Goal: Information Seeking & Learning: Check status

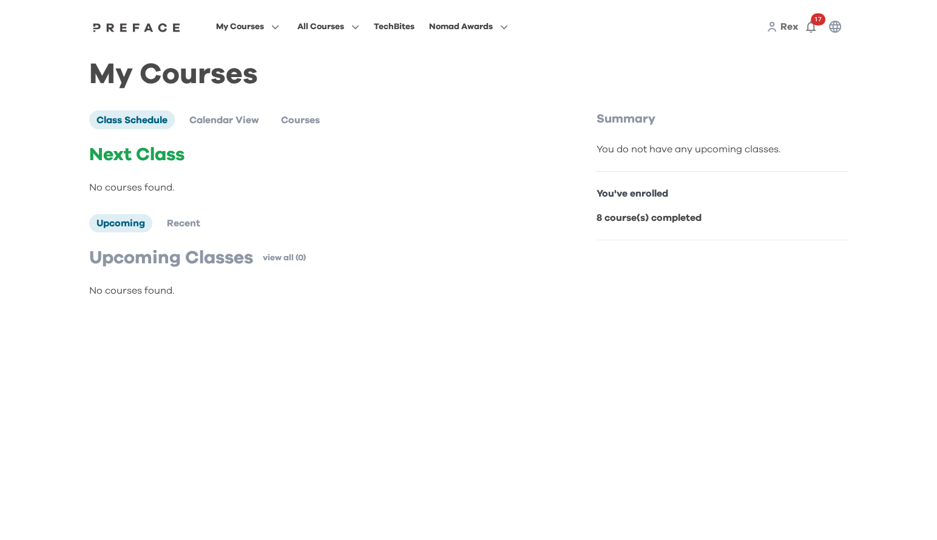
click at [248, 30] on span "My Courses" at bounding box center [240, 26] width 48 height 15
click at [239, 109] on span at bounding box center [247, 110] width 114 height 34
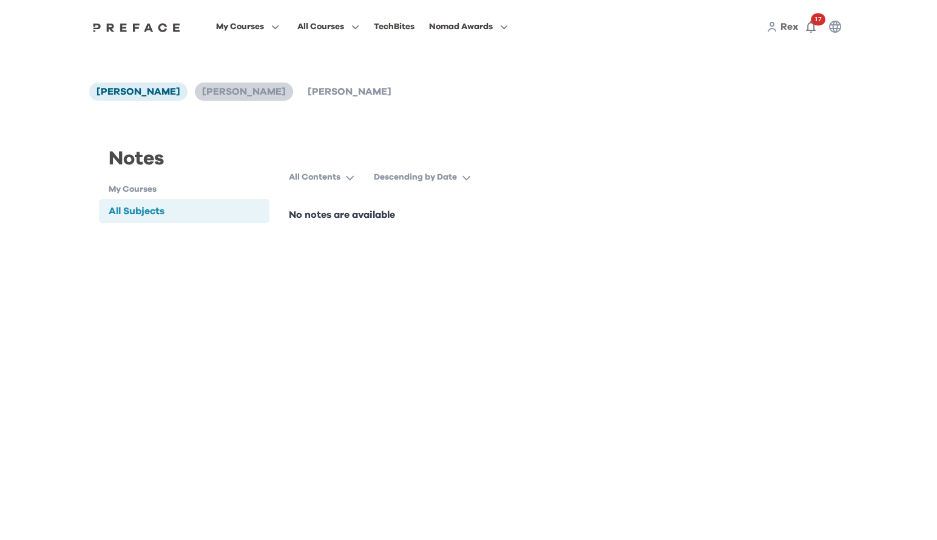
click at [202, 90] on span "[PERSON_NAME]" at bounding box center [244, 92] width 84 height 10
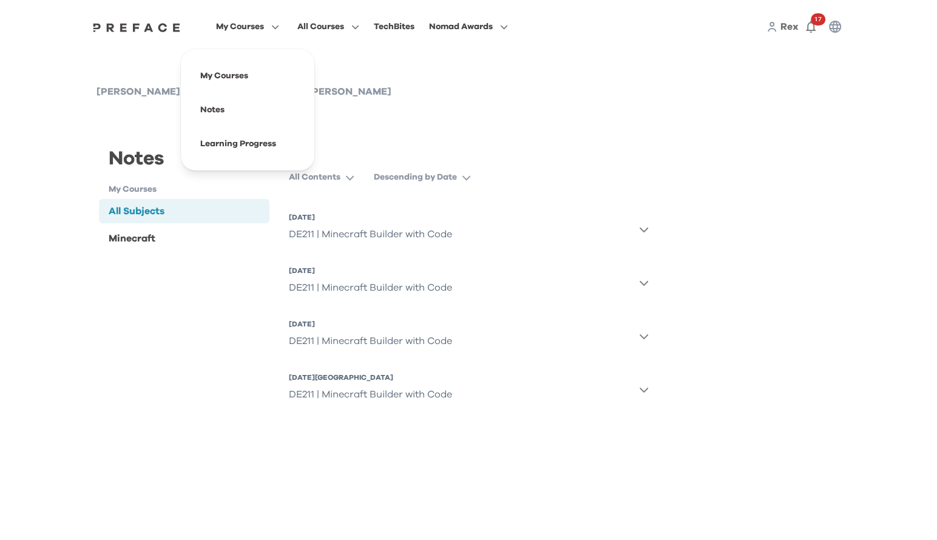
click at [249, 23] on span "My Courses" at bounding box center [240, 26] width 48 height 15
click at [256, 136] on span at bounding box center [247, 144] width 114 height 34
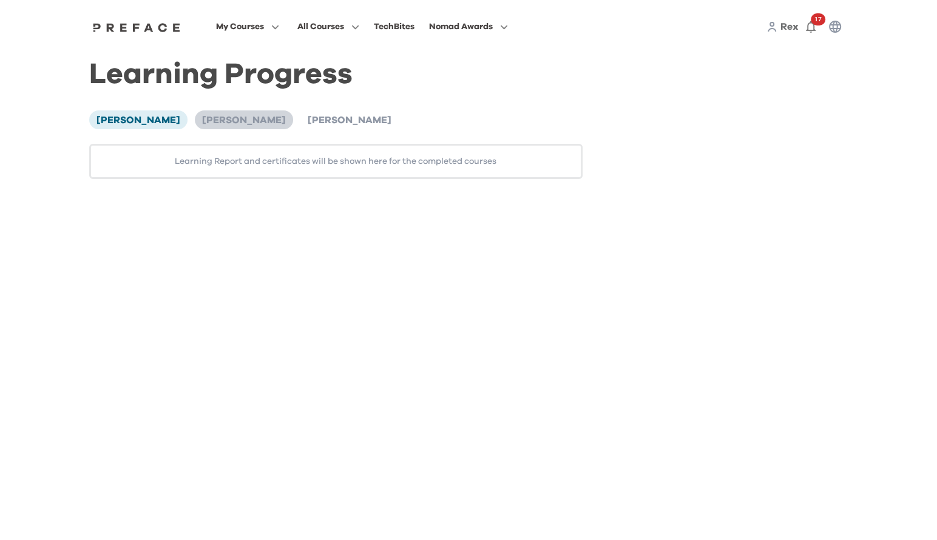
click at [202, 121] on span "[PERSON_NAME]" at bounding box center [244, 120] width 84 height 10
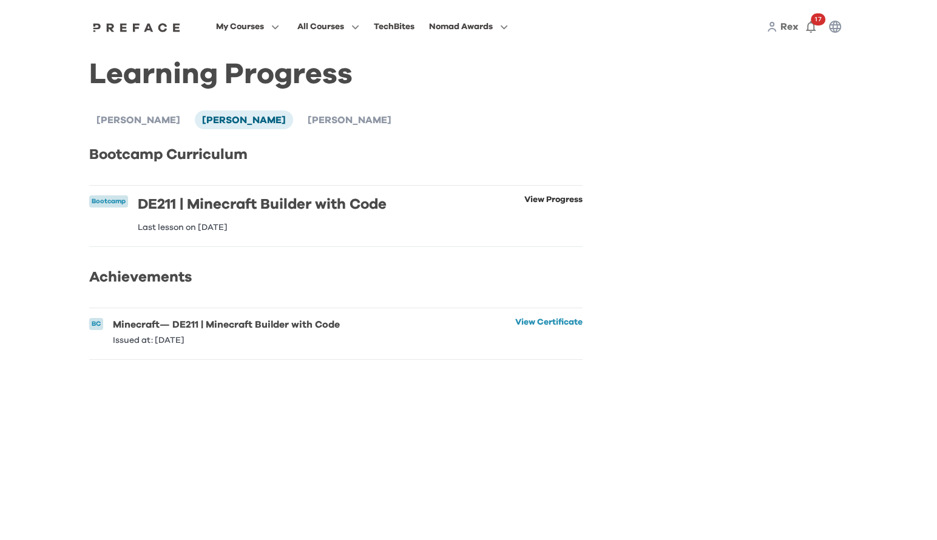
click at [547, 204] on link "View Progress" at bounding box center [553, 213] width 58 height 36
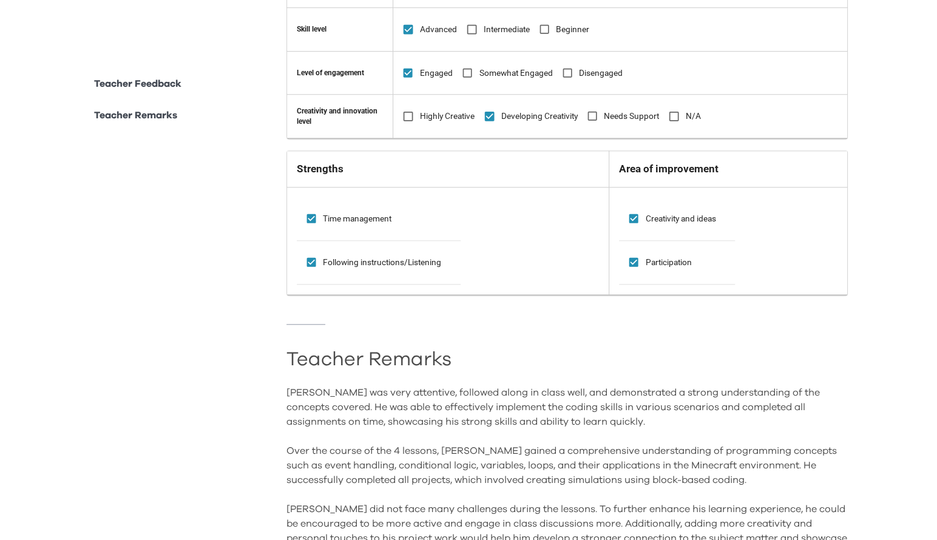
scroll to position [978, 0]
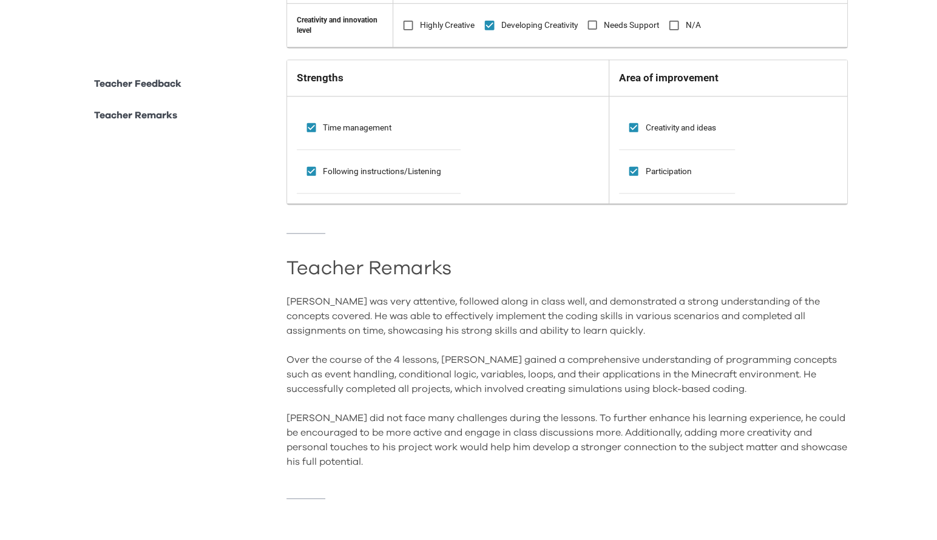
click at [376, 301] on div "Caius was very attentive, followed along in class well, and demonstrated a stro…" at bounding box center [567, 381] width 562 height 175
click at [565, 325] on div "Caius was very attentive, followed along in class well, and demonstrated a stro…" at bounding box center [567, 381] width 562 height 175
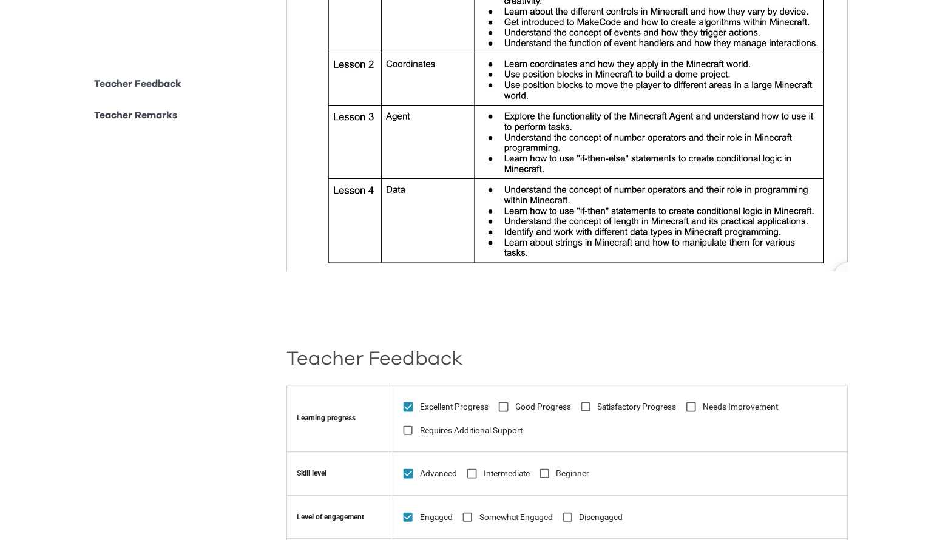
scroll to position [0, 0]
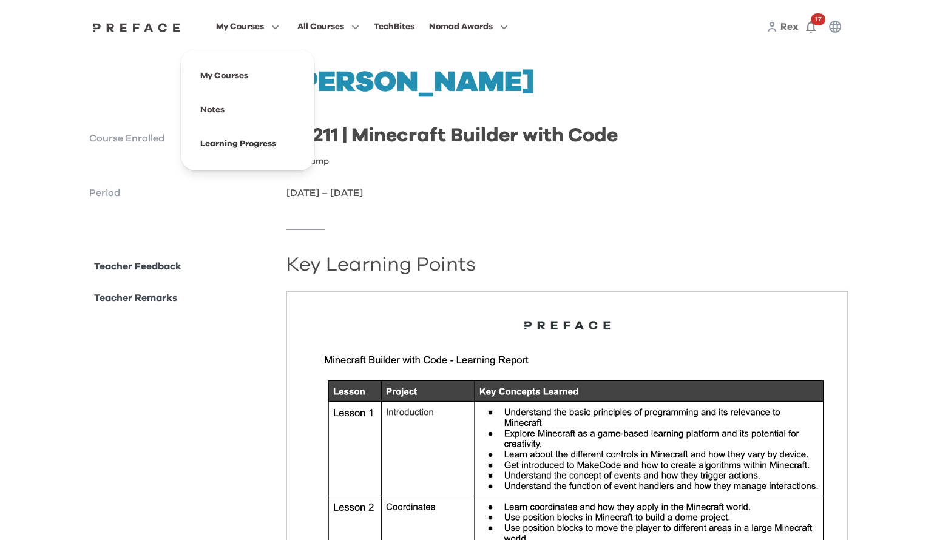
click at [228, 142] on span at bounding box center [247, 144] width 114 height 34
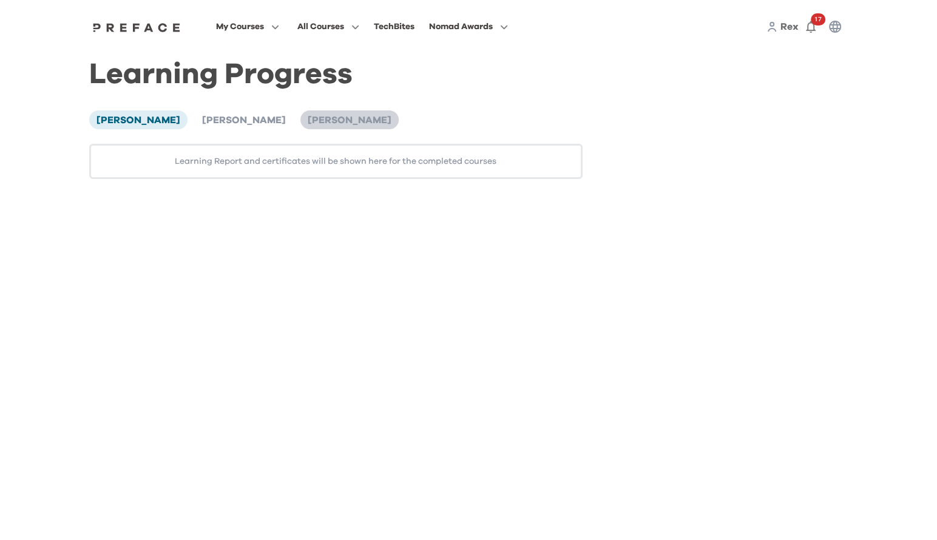
click at [300, 114] on li "[PERSON_NAME]" at bounding box center [349, 119] width 98 height 18
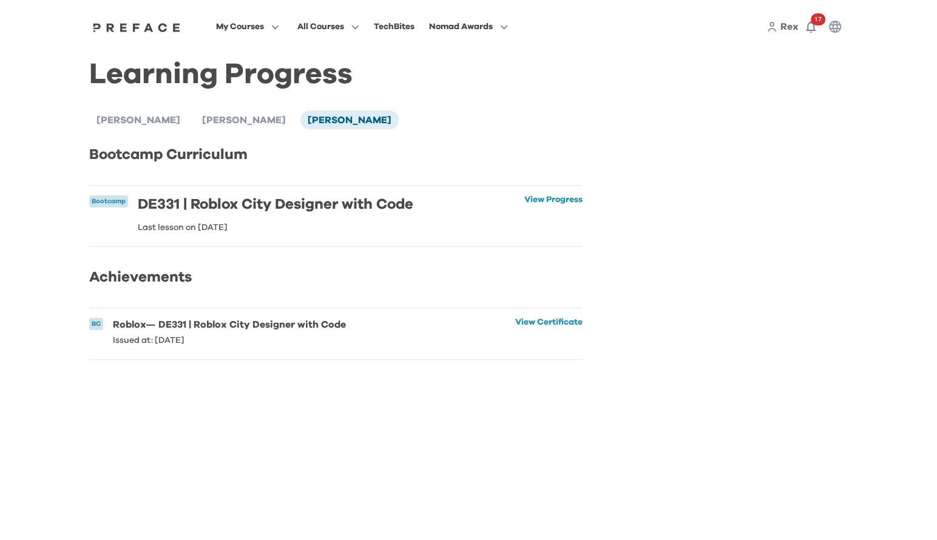
click at [568, 194] on li "Bootcamp DE331 | Roblox City Designer with Code Last lesson on [DATE] View Prog…" at bounding box center [335, 216] width 493 height 61
click at [568, 197] on link "View Progress" at bounding box center [553, 213] width 58 height 36
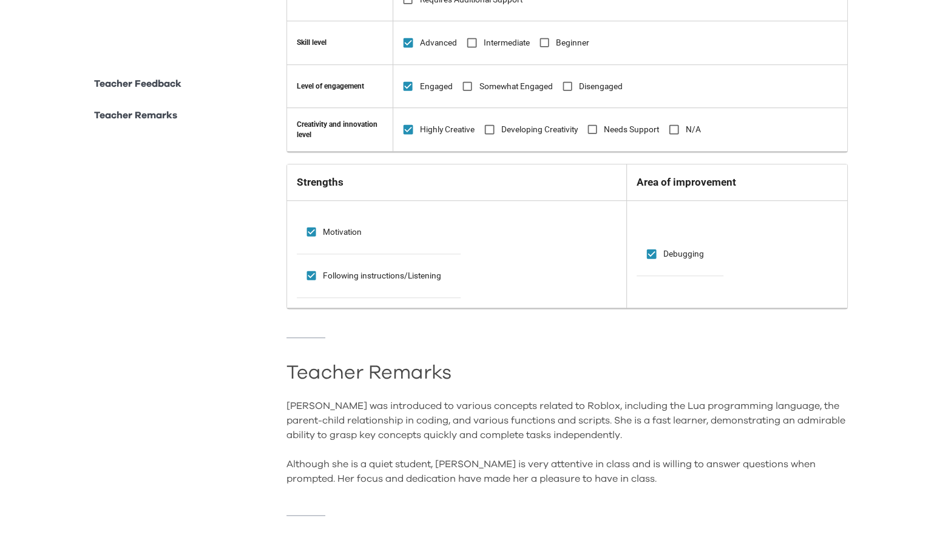
scroll to position [776, 0]
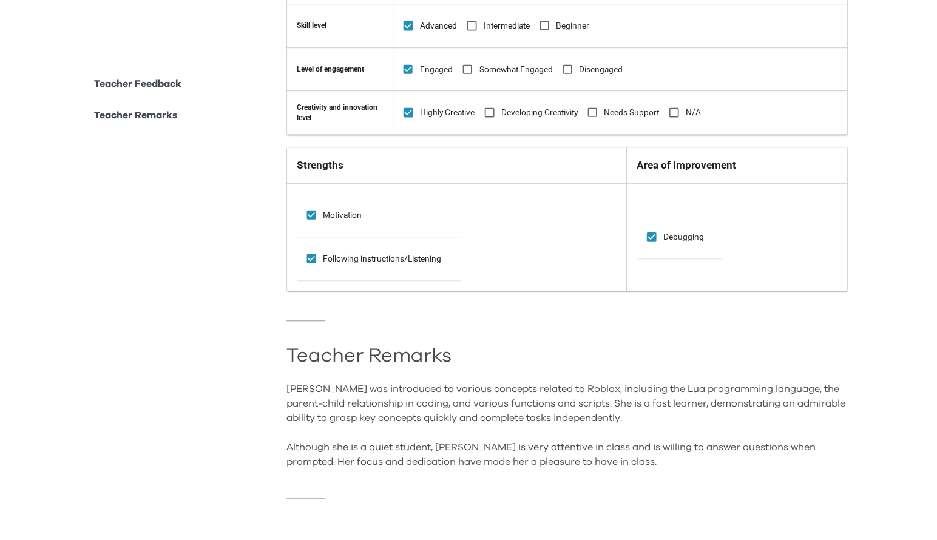
click at [382, 440] on div "[PERSON_NAME] was introduced to various concepts related to Roblox, including t…" at bounding box center [567, 425] width 562 height 87
